Goal: Navigation & Orientation: Go to known website

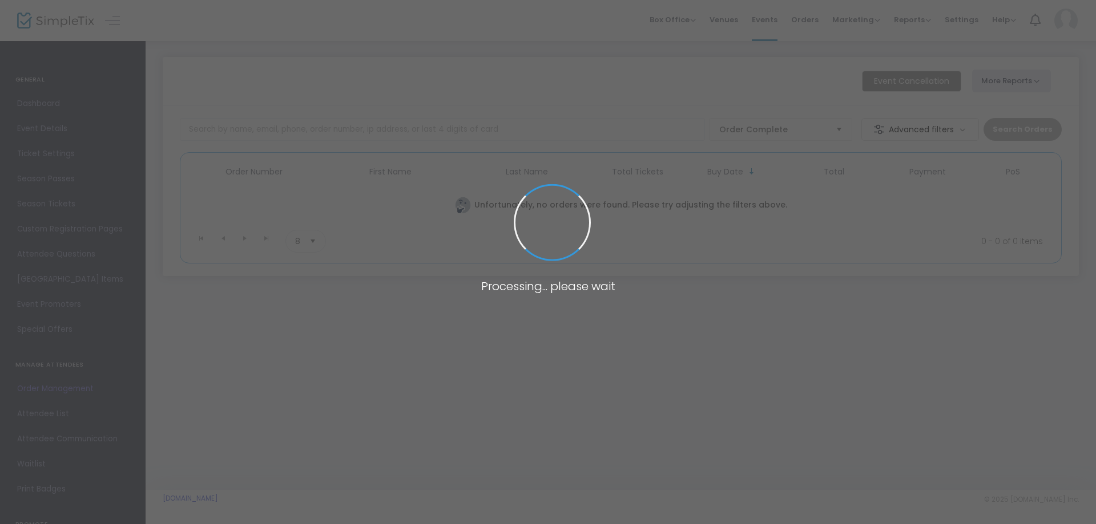
click at [418, 325] on span at bounding box center [548, 262] width 1096 height 524
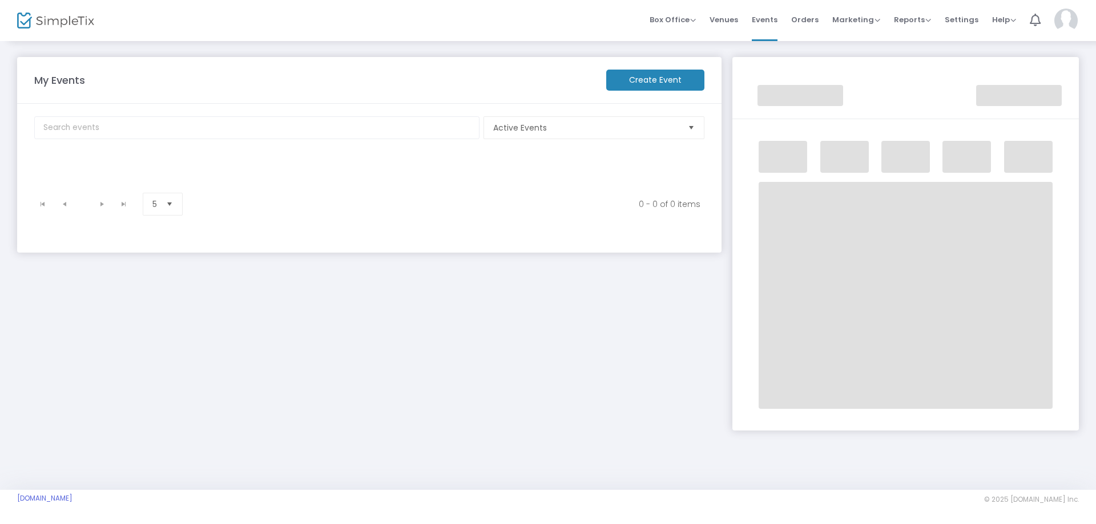
click at [1063, 19] on img at bounding box center [1065, 21] width 23 height 24
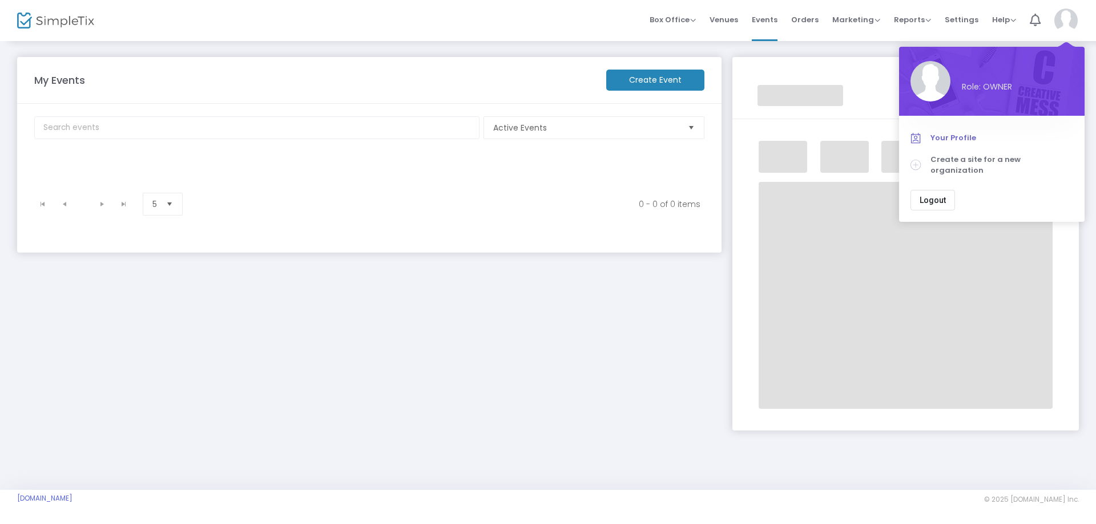
click at [958, 138] on span "Your Profile" at bounding box center [1001, 137] width 143 height 11
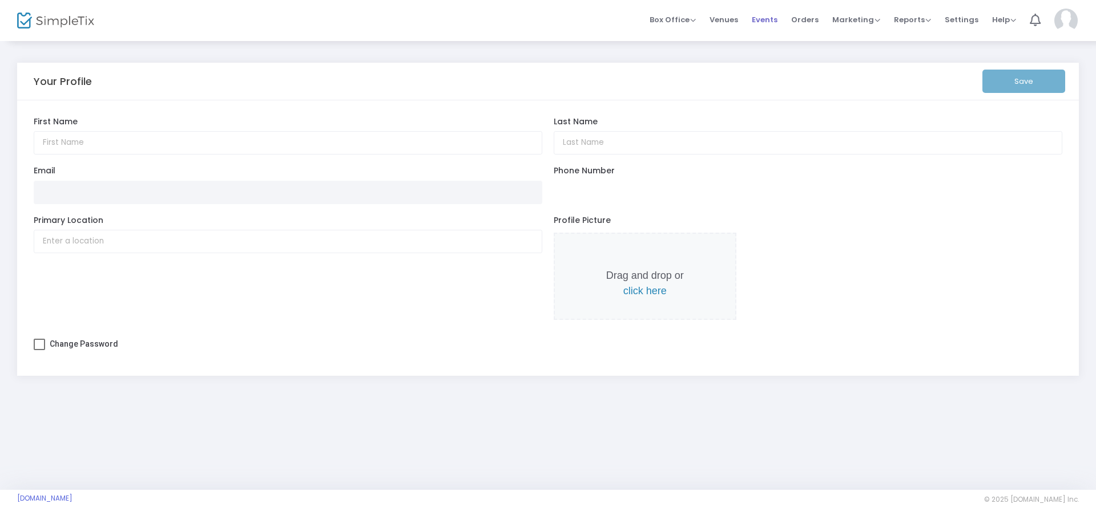
click at [758, 19] on span "Events" at bounding box center [765, 19] width 26 height 29
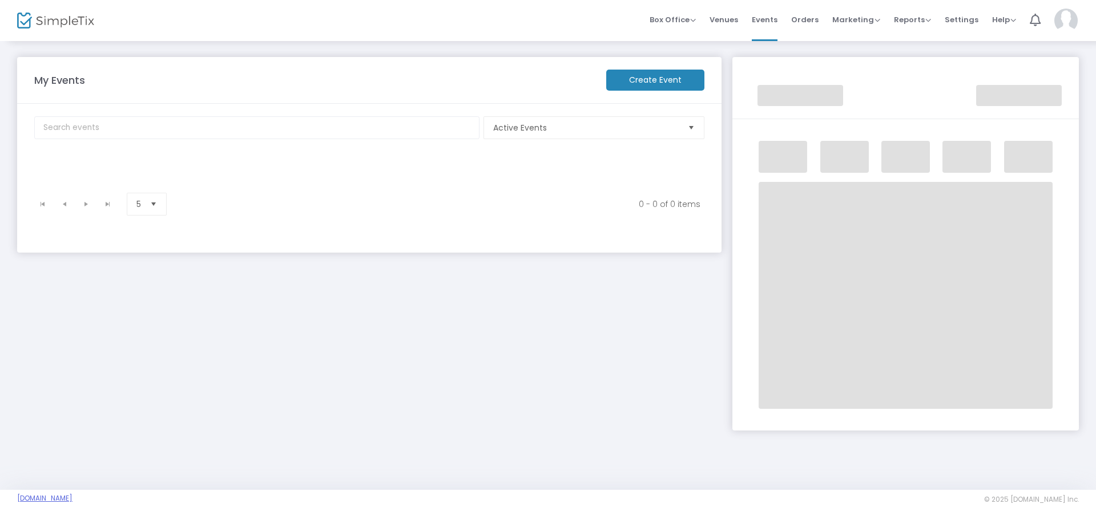
click at [51, 498] on link "[DOMAIN_NAME]" at bounding box center [44, 498] width 55 height 9
